Goal: Task Accomplishment & Management: Manage account settings

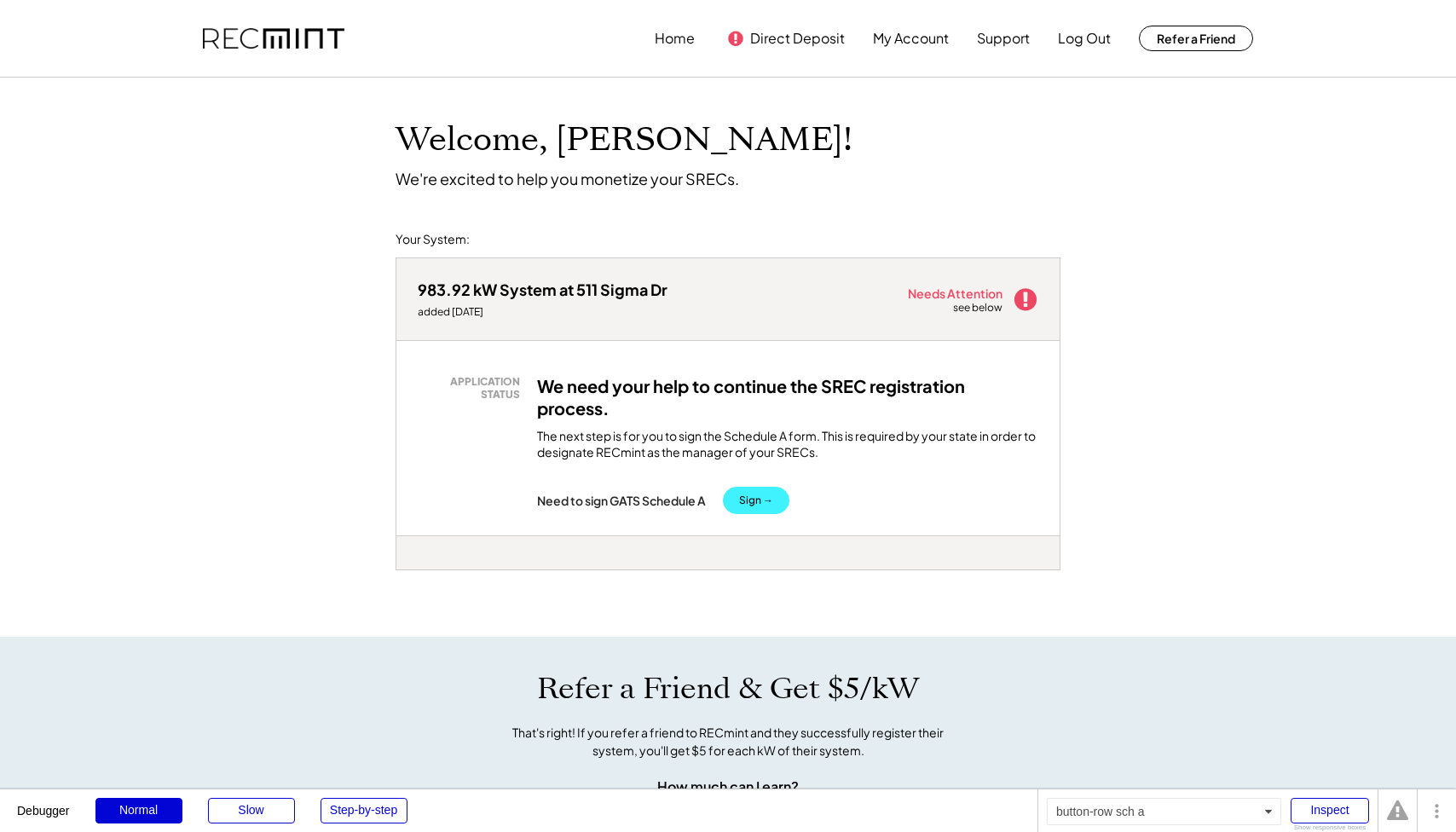
click at [765, 487] on button "Sign →" at bounding box center [755, 501] width 66 height 28
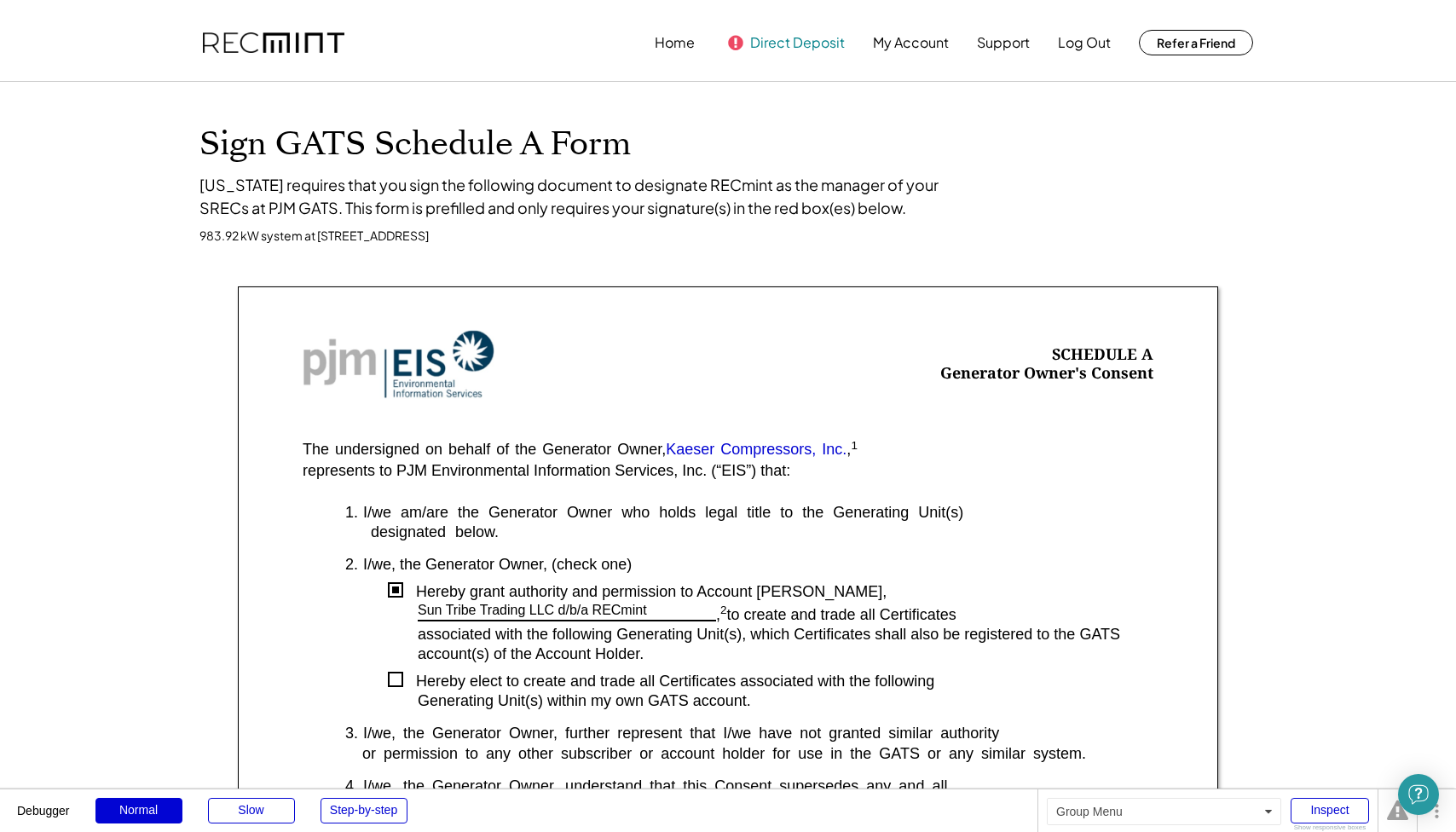
click at [771, 49] on button "Direct Deposit" at bounding box center [797, 42] width 95 height 35
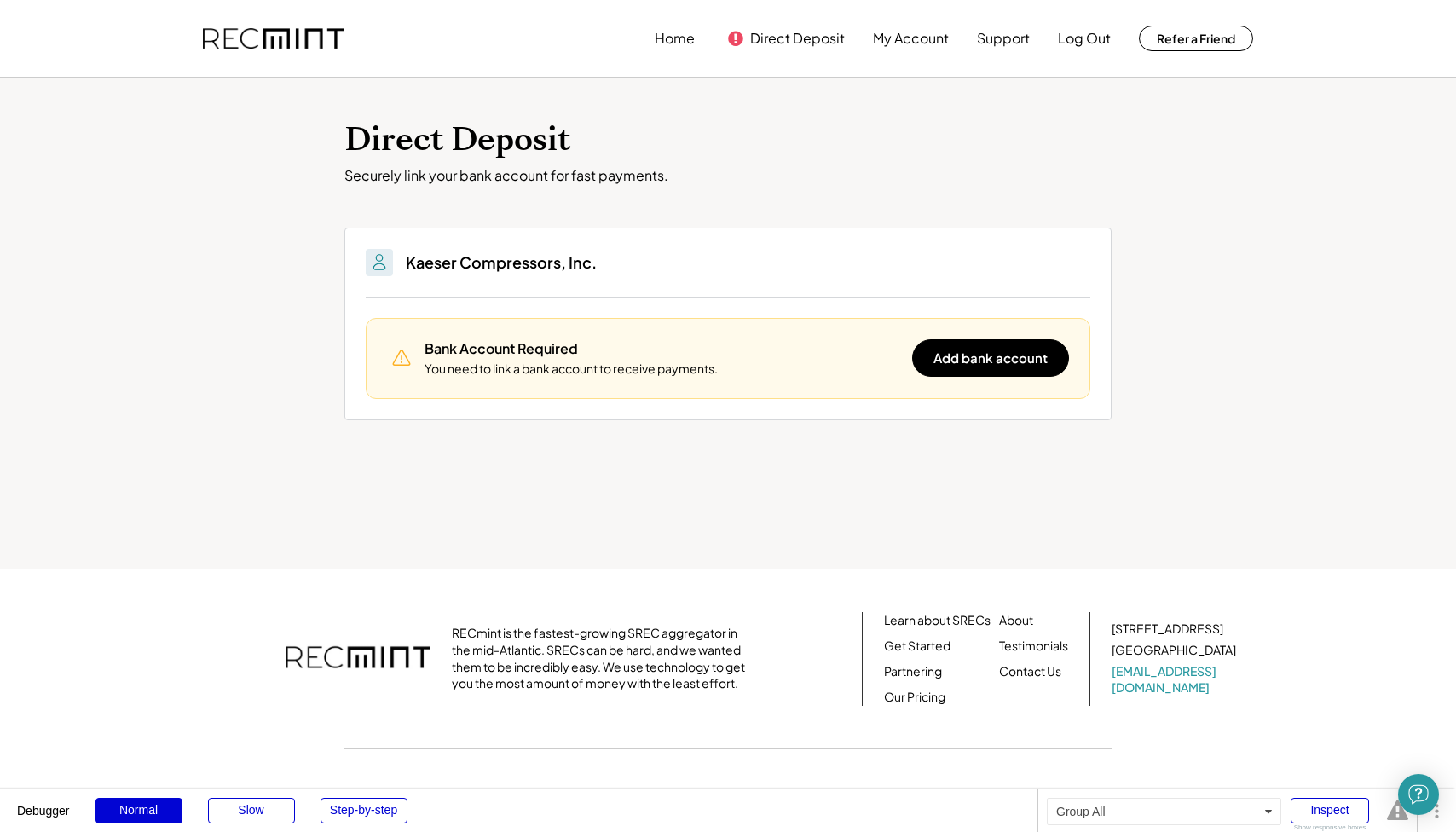
click at [337, 138] on div "Direct Deposit Securely link your bank account for fast payments. You'll be abl…" at bounding box center [728, 323] width 1456 height 491
click at [453, 190] on div "Direct Deposit Securely link your bank account for fast payments. You'll be abl…" at bounding box center [728, 323] width 1456 height 491
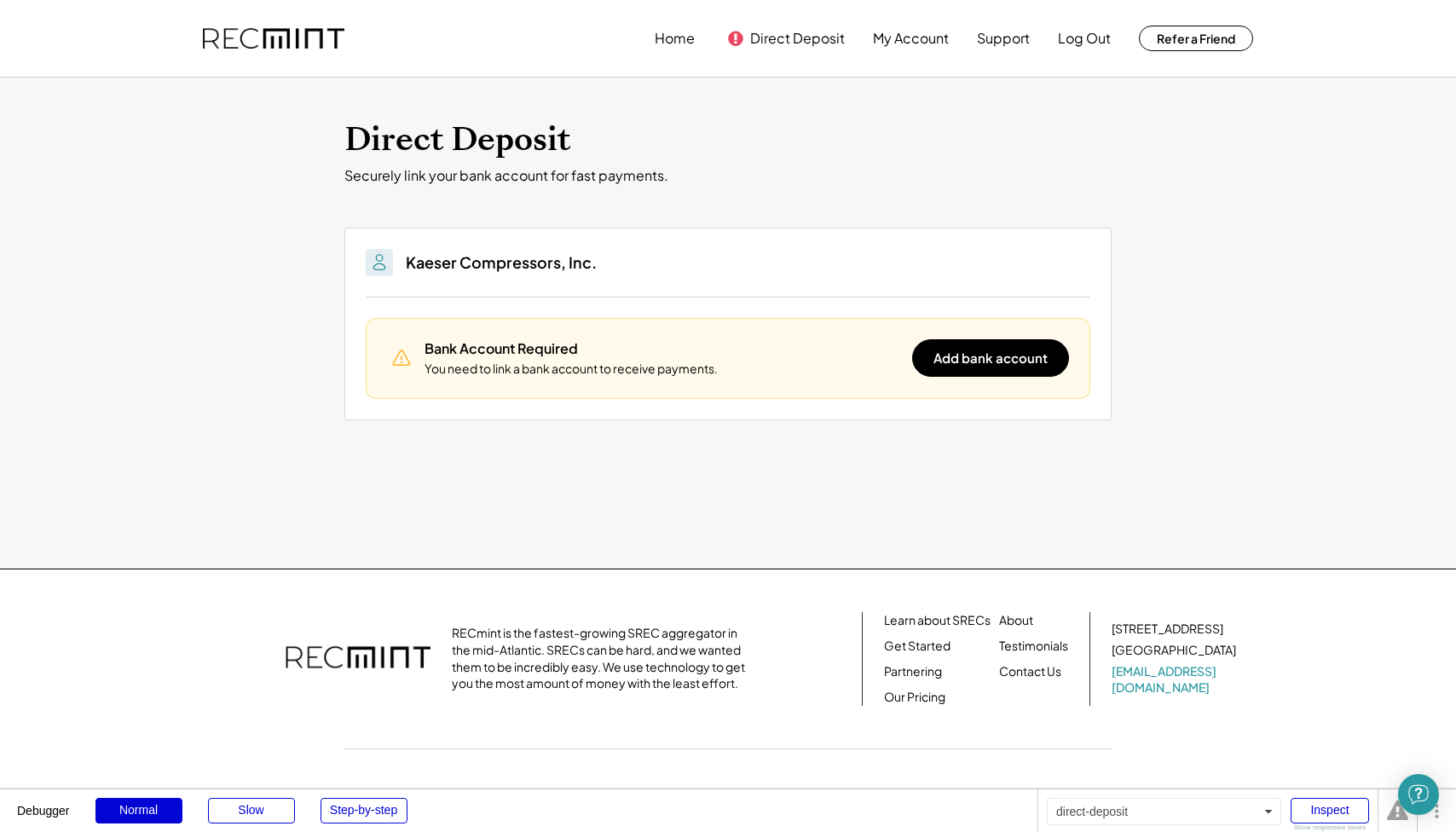
click at [453, 190] on div "Direct Deposit Securely link your bank account for fast payments. You'll be abl…" at bounding box center [728, 323] width 1456 height 491
click at [454, 122] on h1 "Direct Deposit" at bounding box center [728, 140] width 767 height 40
click at [275, 140] on div "Direct Deposit Securely link your bank account for fast payments. You'll be abl…" at bounding box center [728, 323] width 1456 height 491
